Goal: Task Accomplishment & Management: Manage account settings

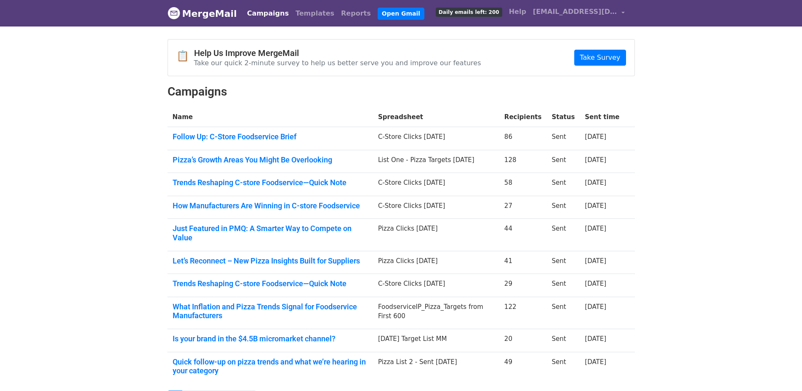
click at [253, 14] on link "Campaigns" at bounding box center [268, 13] width 48 height 17
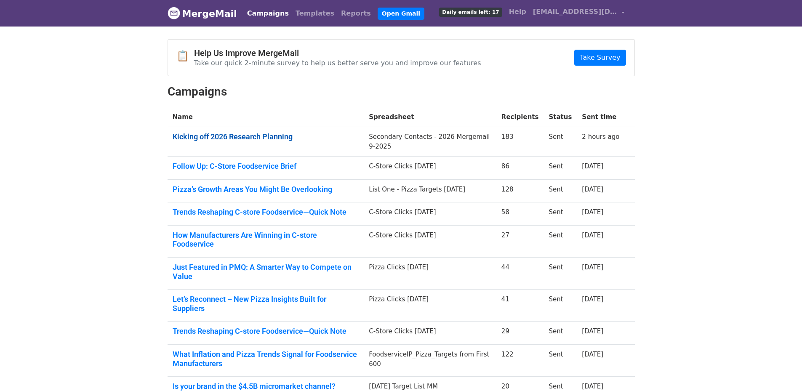
click at [202, 135] on link "Kicking off 2026 Research Planning" at bounding box center [266, 136] width 186 height 9
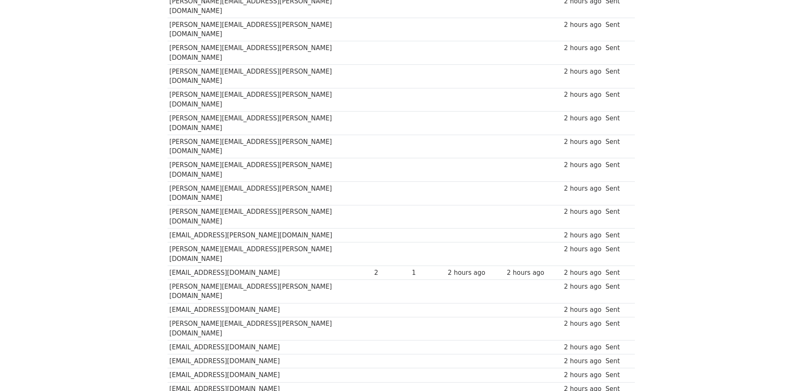
scroll to position [1700, 0]
